Goal: Task Accomplishment & Management: Use online tool/utility

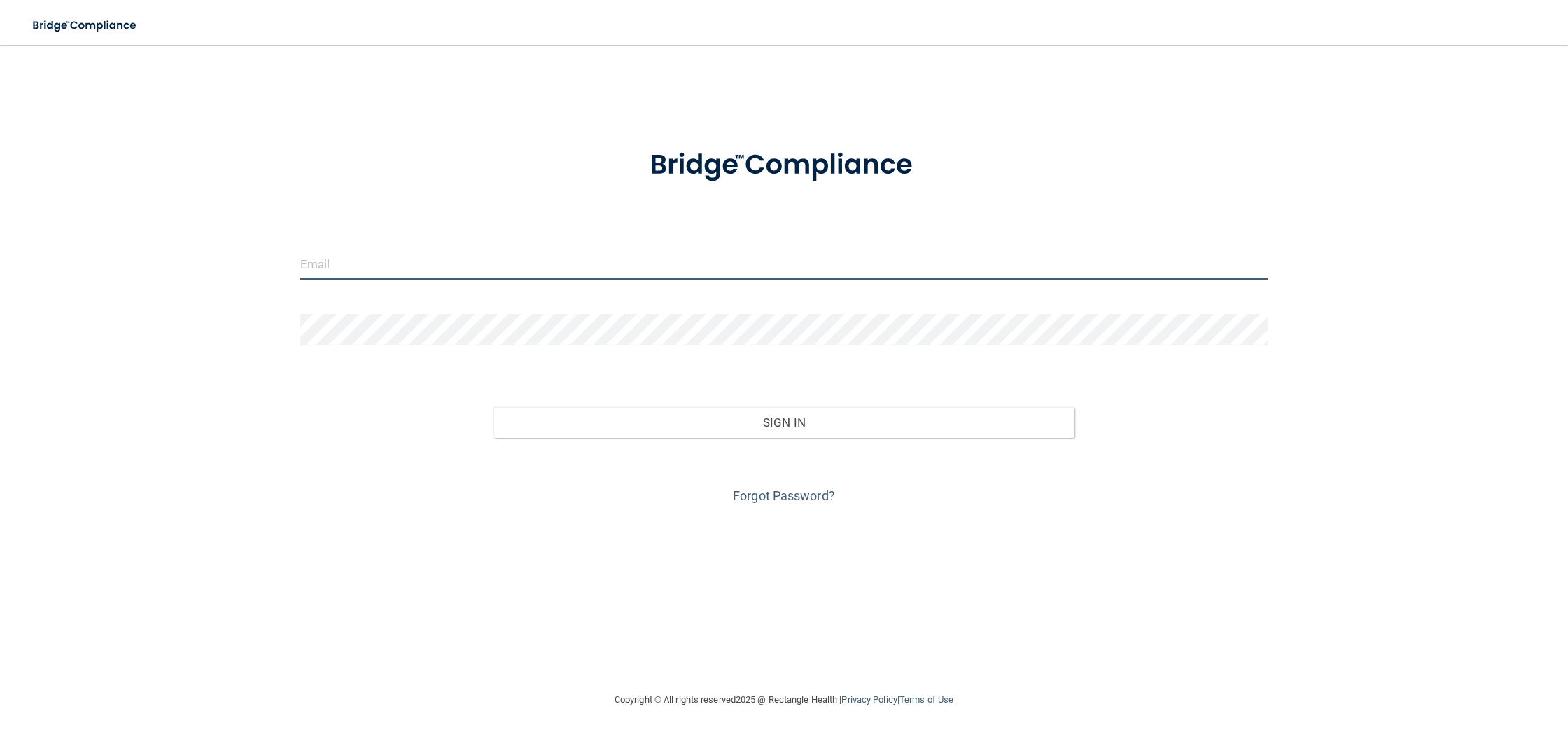
type input "[EMAIL_ADDRESS][DOMAIN_NAME]"
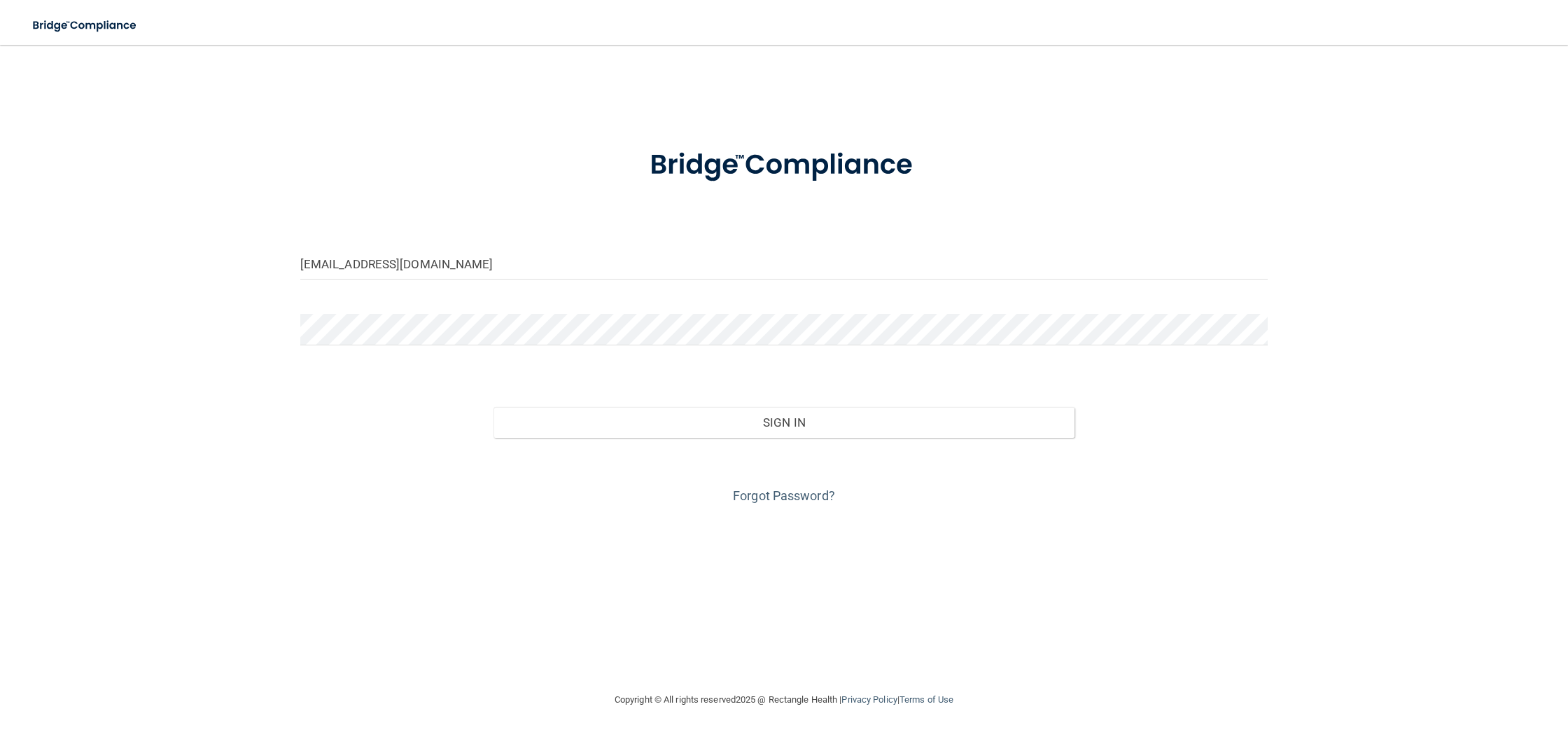
click at [947, 398] on div "Sign In" at bounding box center [783, 408] width 988 height 59
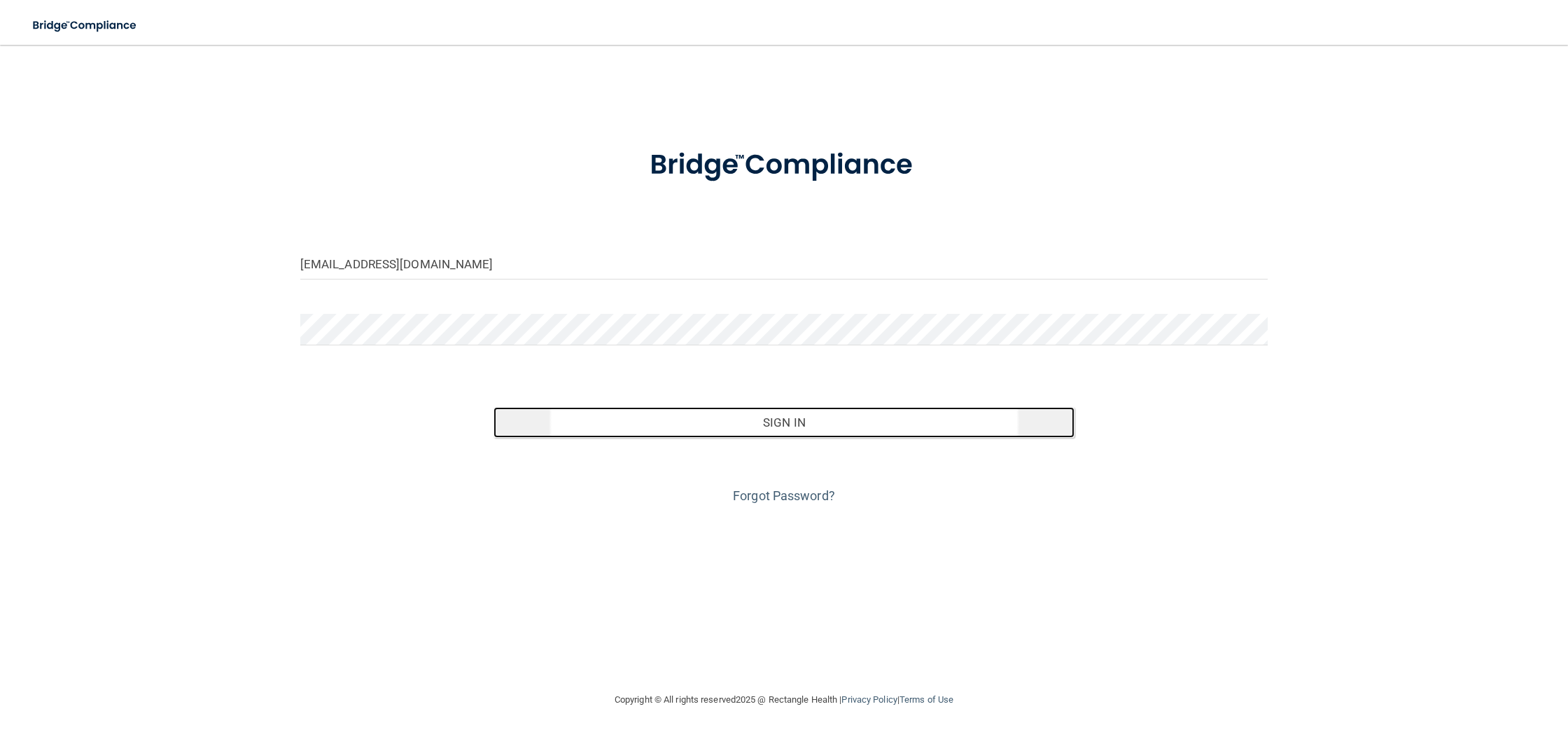
click at [931, 415] on button "Sign In" at bounding box center [783, 422] width 580 height 31
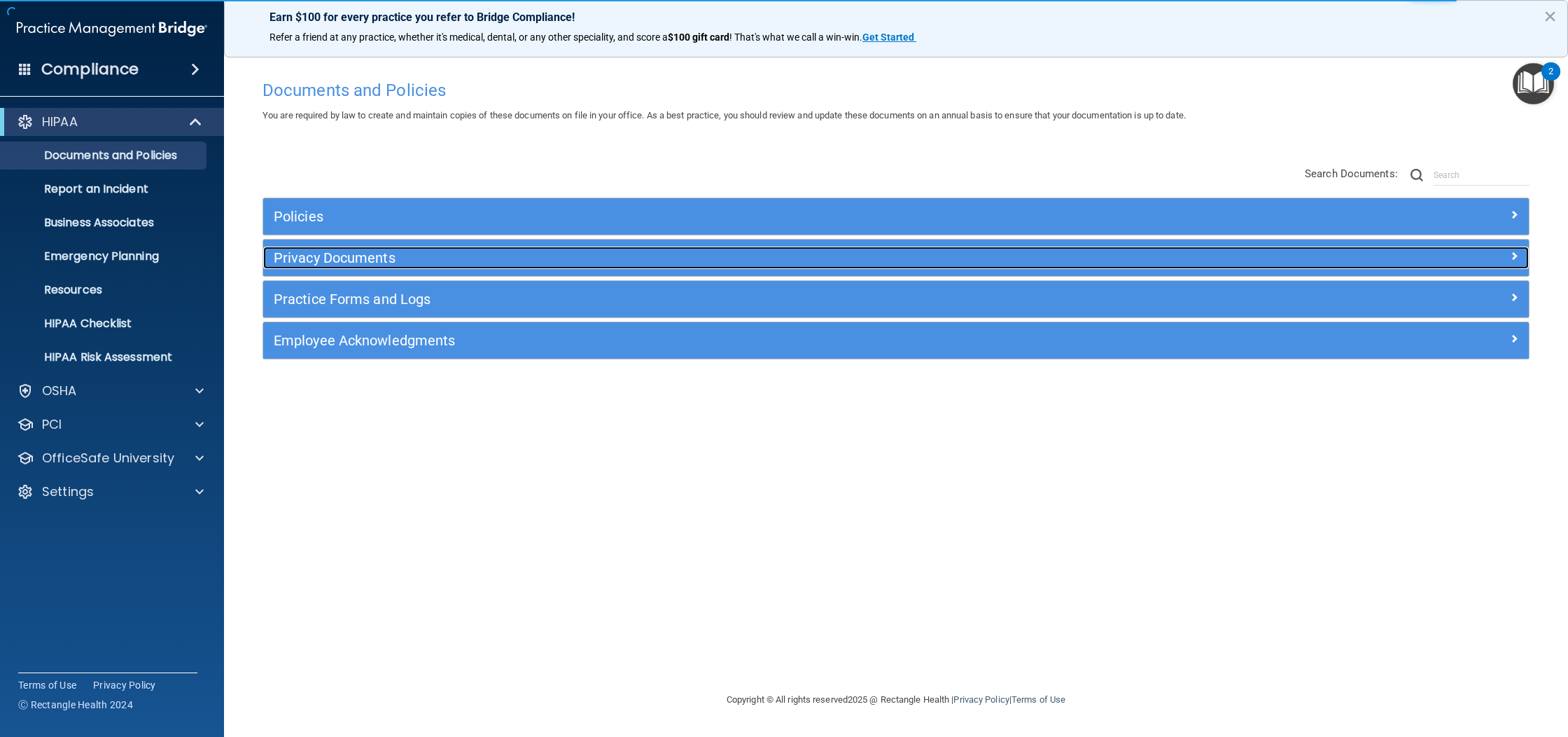
click at [1495, 258] on div at bounding box center [1370, 255] width 316 height 17
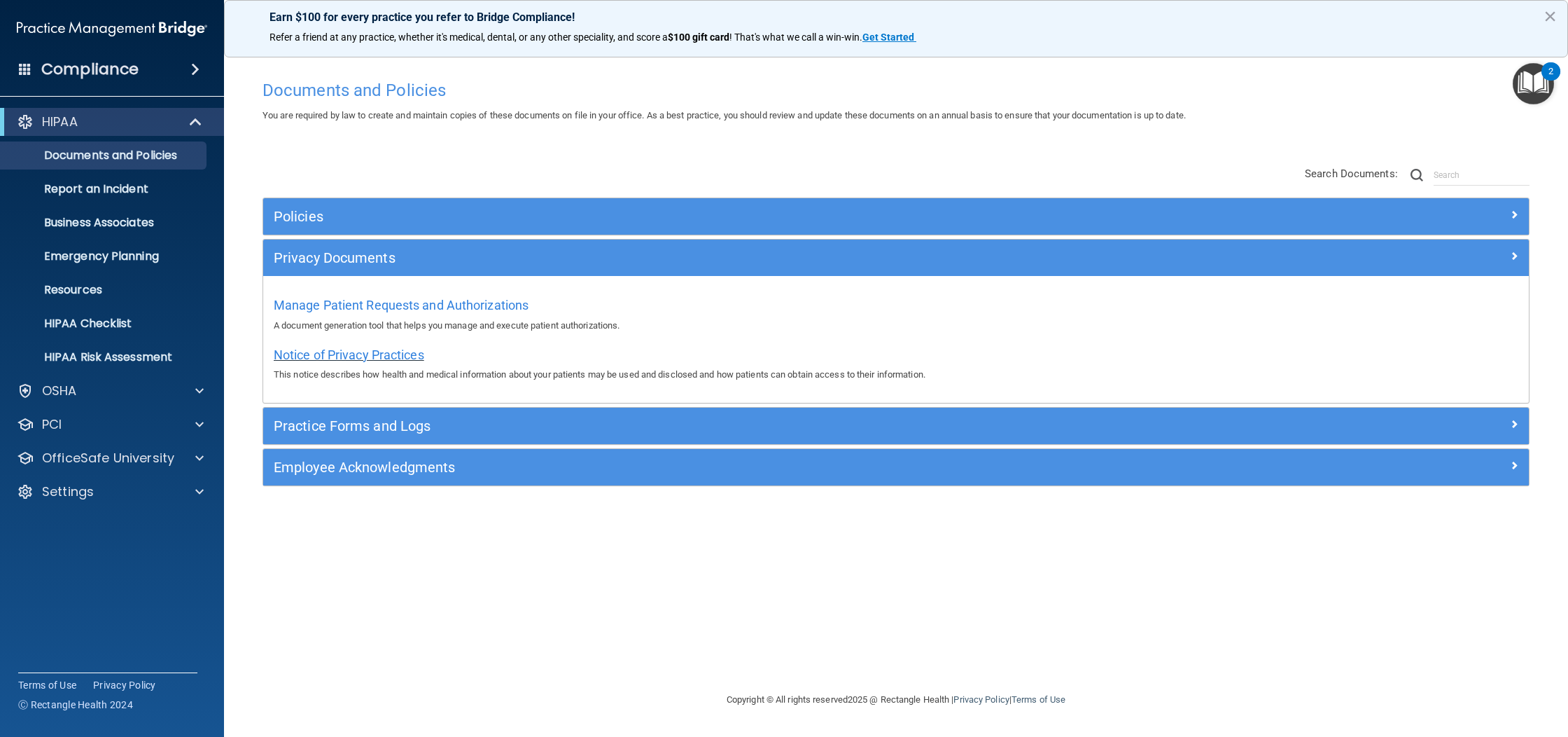
click at [408, 354] on span "Notice of Privacy Practices" at bounding box center [348, 355] width 150 height 15
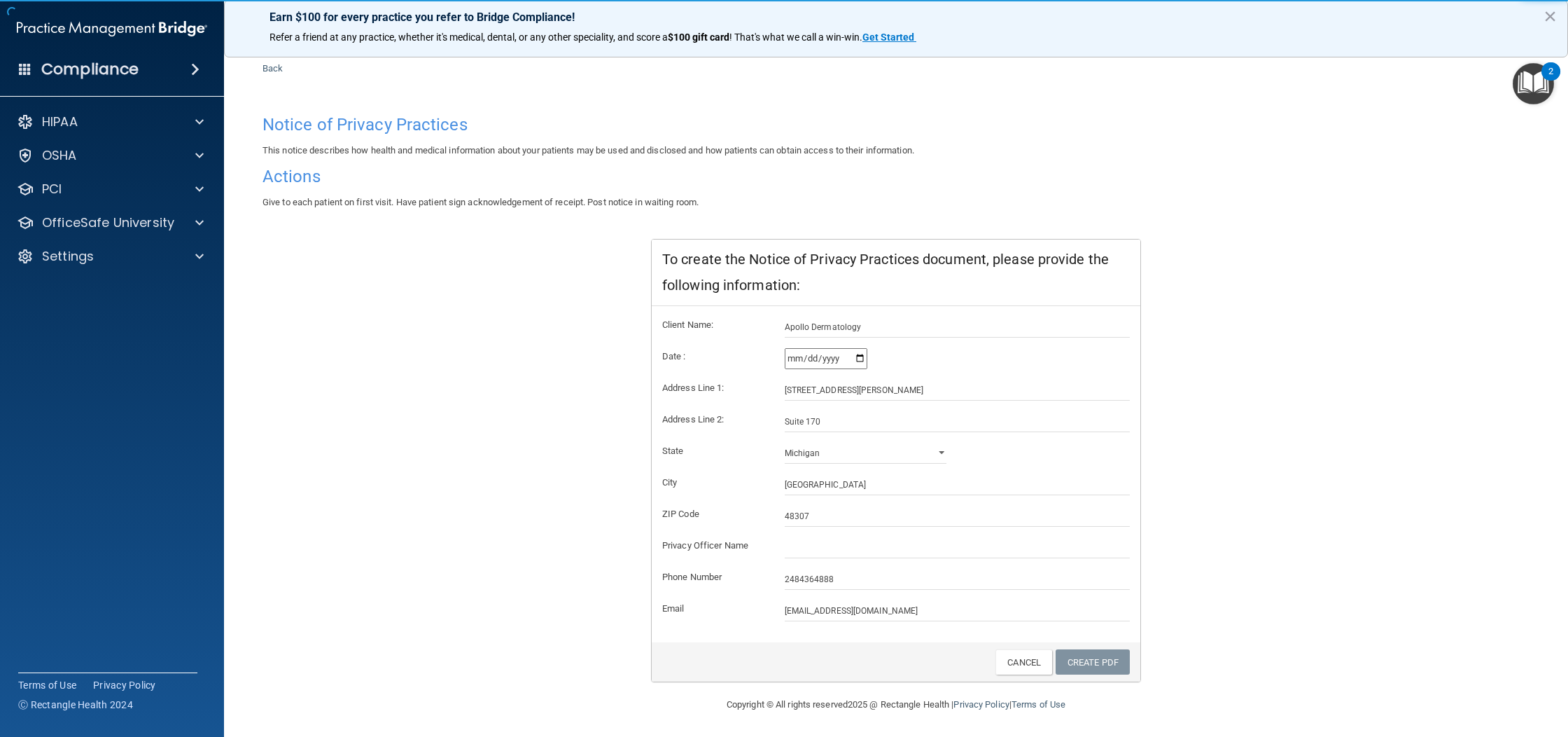
scroll to position [41, 0]
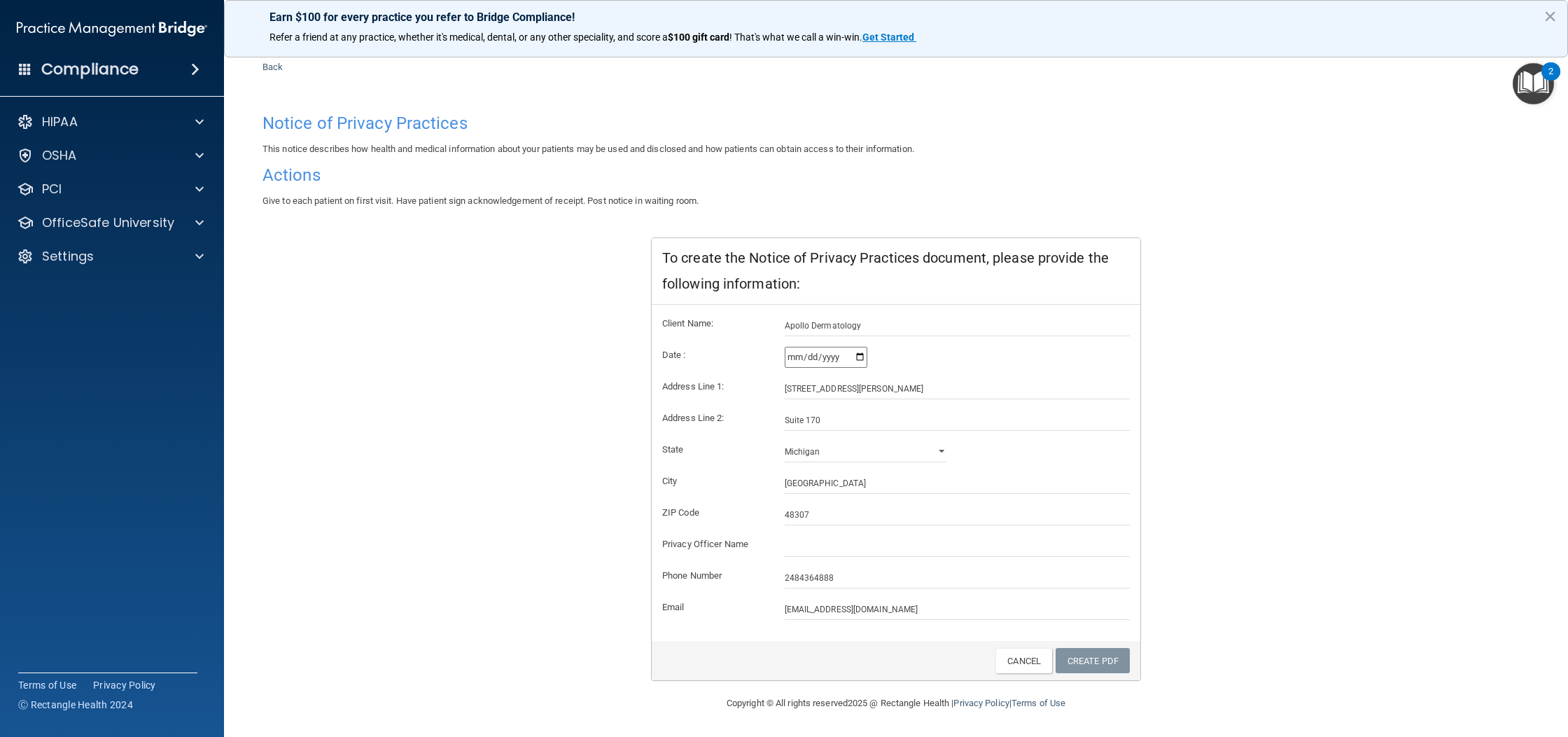
click at [845, 529] on form "Client Name: Apollo Dermatology Date : [DATE] Address Line 1: 555 [PERSON_NAME]…" at bounding box center [896, 467] width 468 height 305
click at [845, 544] on input "text" at bounding box center [957, 545] width 346 height 21
type input "[PERSON_NAME]"
click at [1078, 667] on link "Create PDF" at bounding box center [1092, 660] width 74 height 26
